Goal: Navigation & Orientation: Find specific page/section

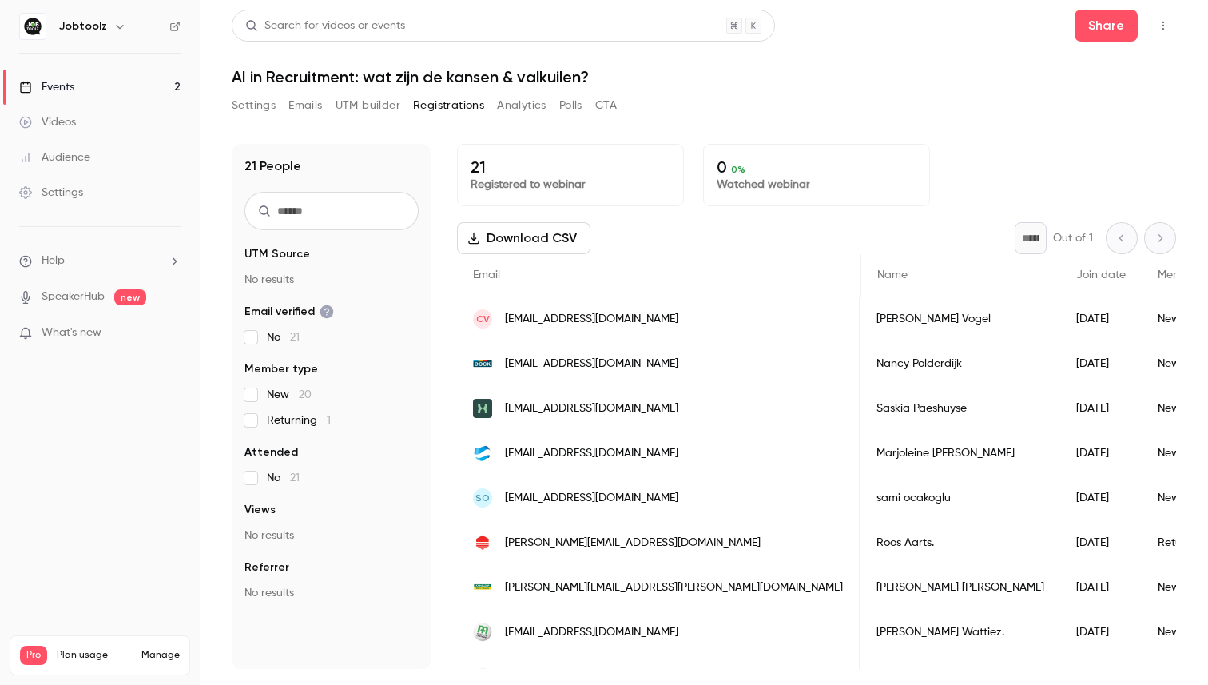
scroll to position [0, 133]
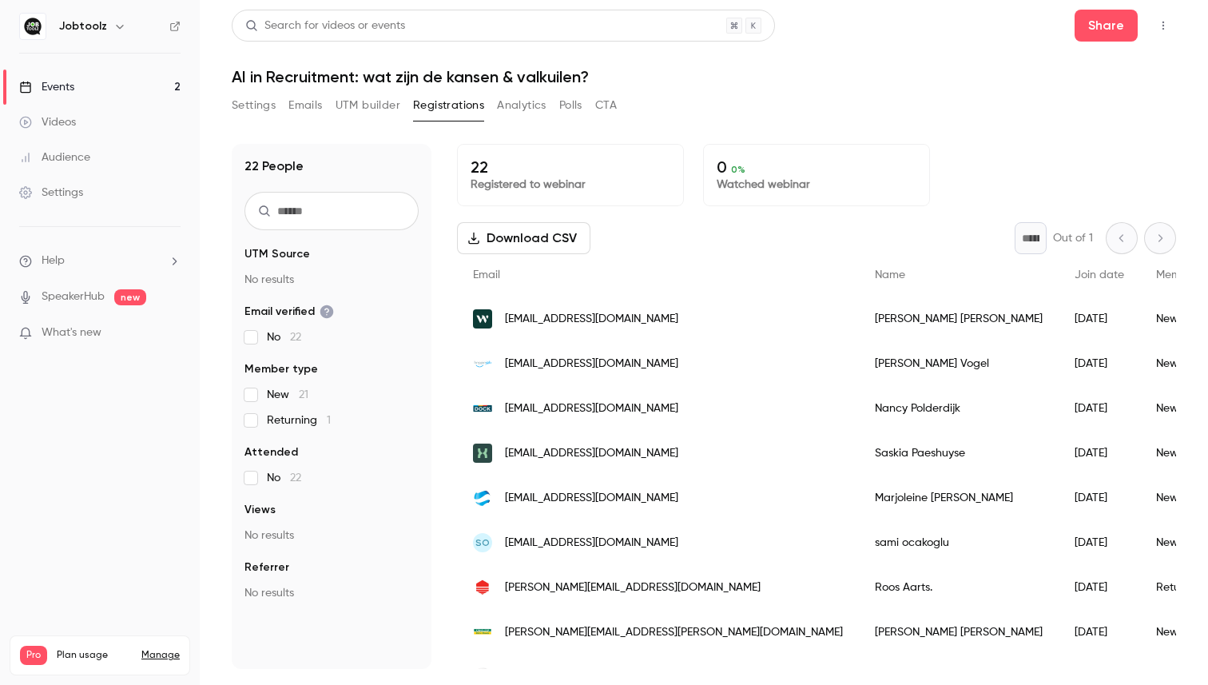
click at [94, 86] on link "Events 2" at bounding box center [100, 86] width 200 height 35
